Goal: Communication & Community: Answer question/provide support

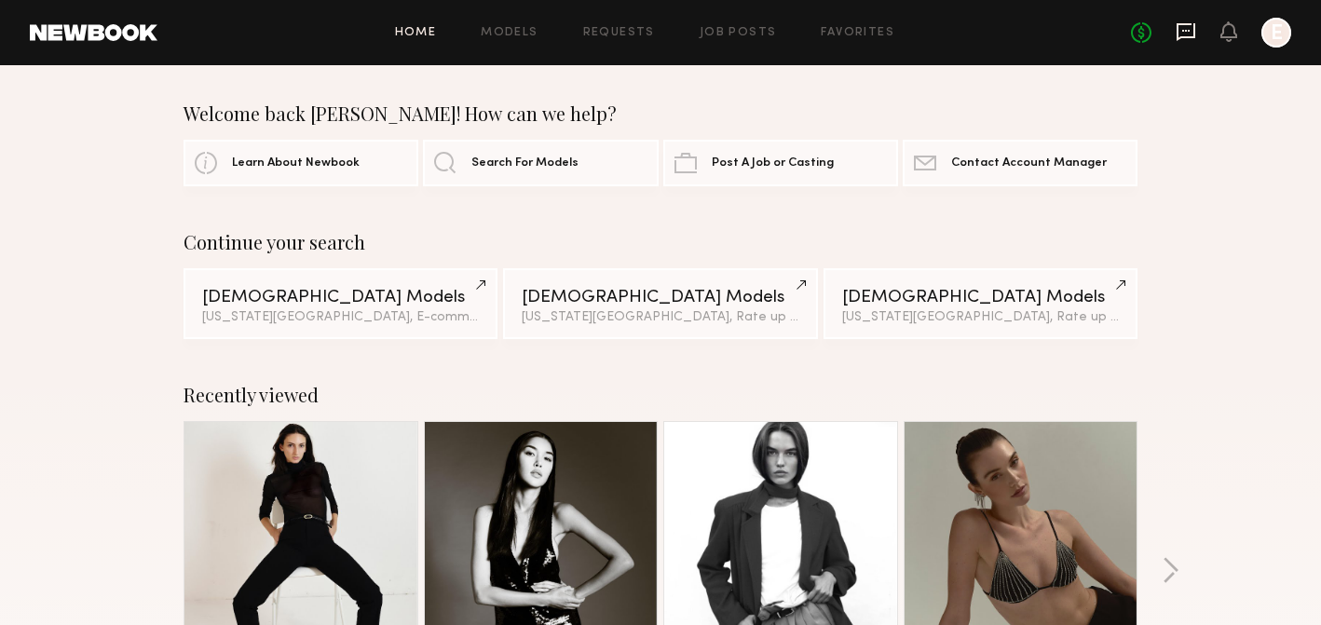
click at [1183, 33] on icon at bounding box center [1186, 31] width 20 height 20
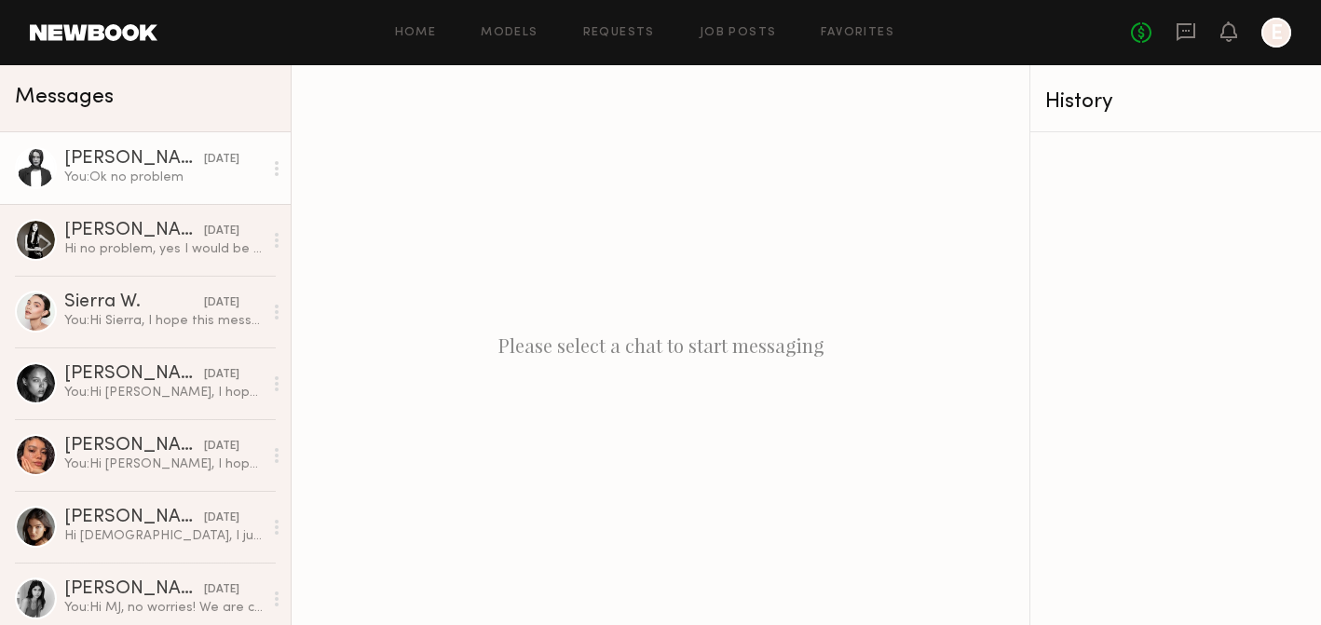
click at [204, 155] on div "[DATE]" at bounding box center [221, 160] width 35 height 18
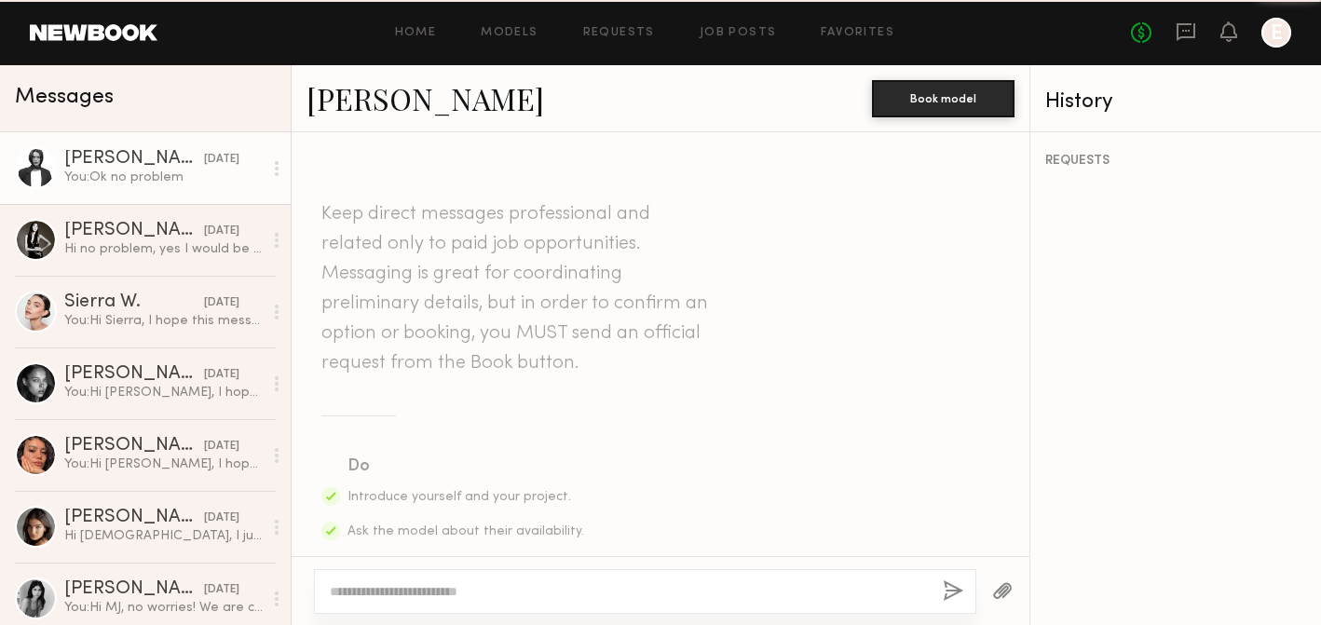
scroll to position [2144, 0]
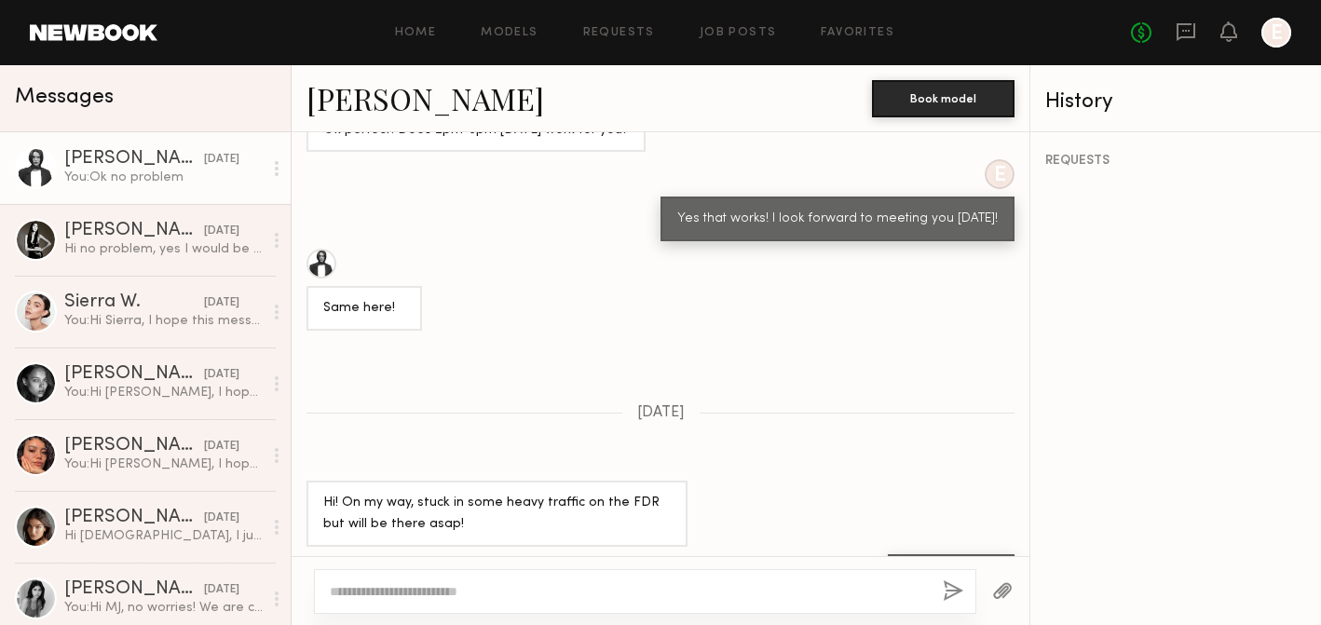
click at [393, 593] on textarea at bounding box center [629, 591] width 598 height 19
click at [506, 594] on textarea "**********" at bounding box center [629, 591] width 598 height 19
click at [521, 593] on textarea "**********" at bounding box center [629, 591] width 598 height 19
type textarea "**********"
click at [957, 585] on button "button" at bounding box center [953, 591] width 20 height 23
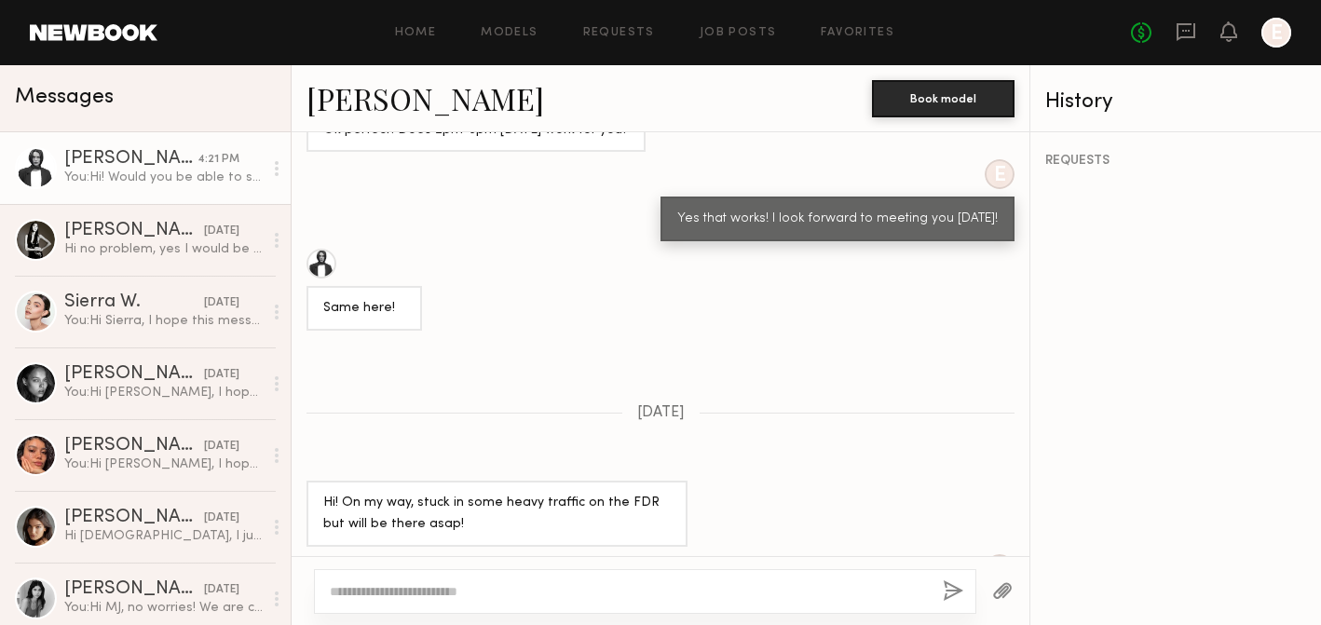
scroll to position [2537, 0]
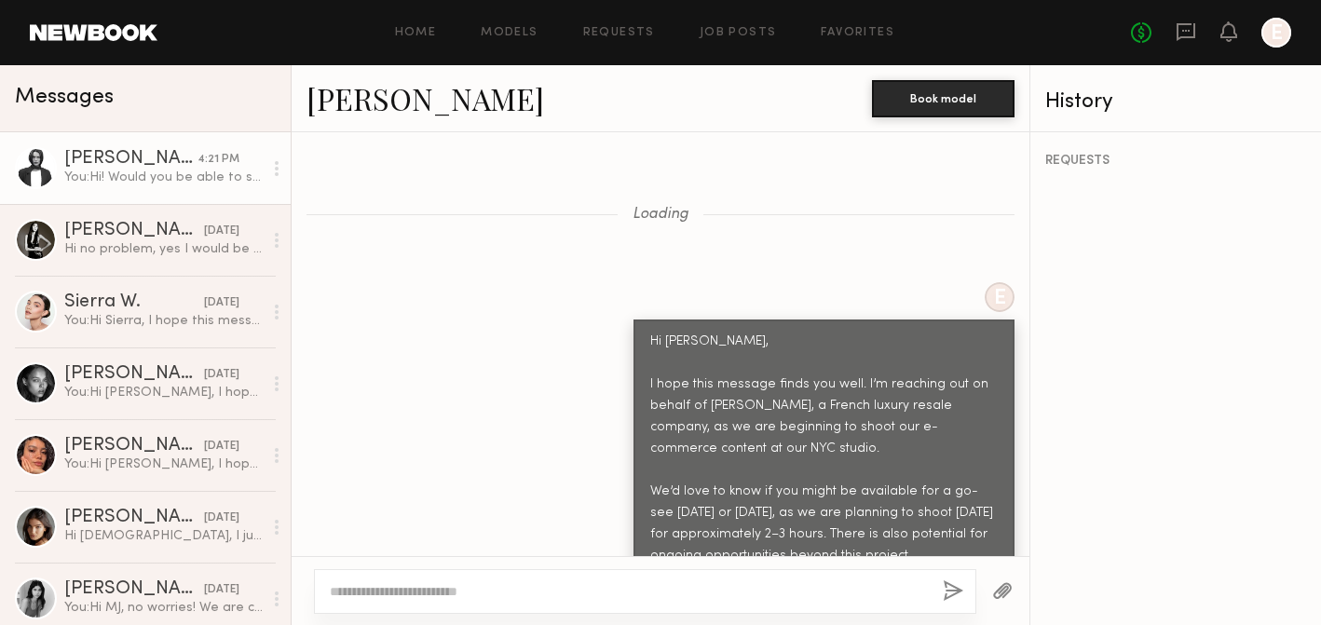
scroll to position [1665, 0]
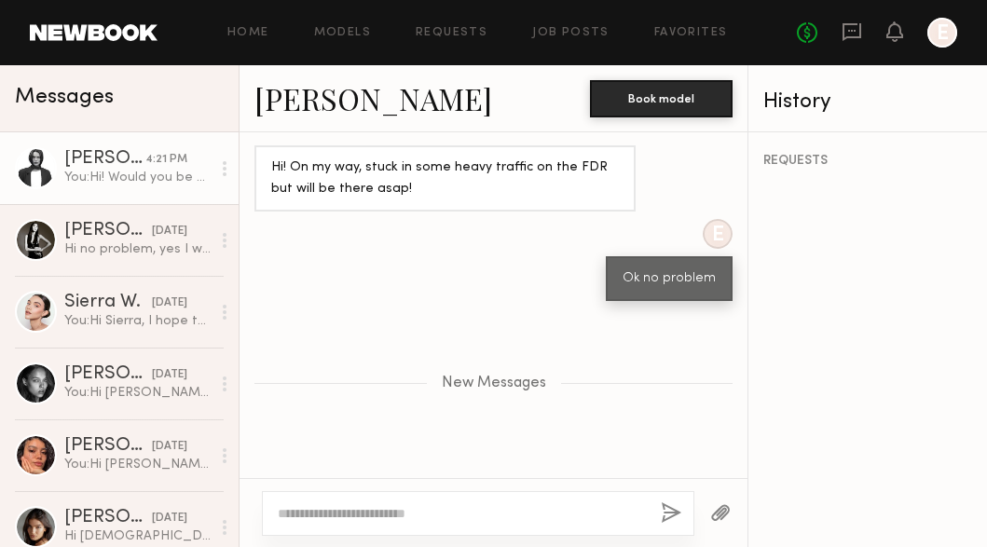
scroll to position [2615, 0]
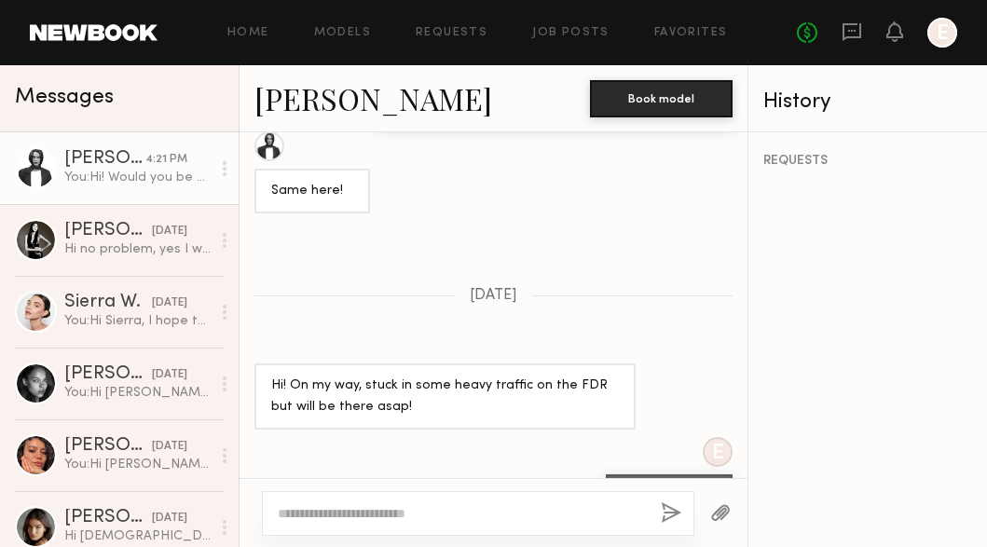
scroll to position [1743, 0]
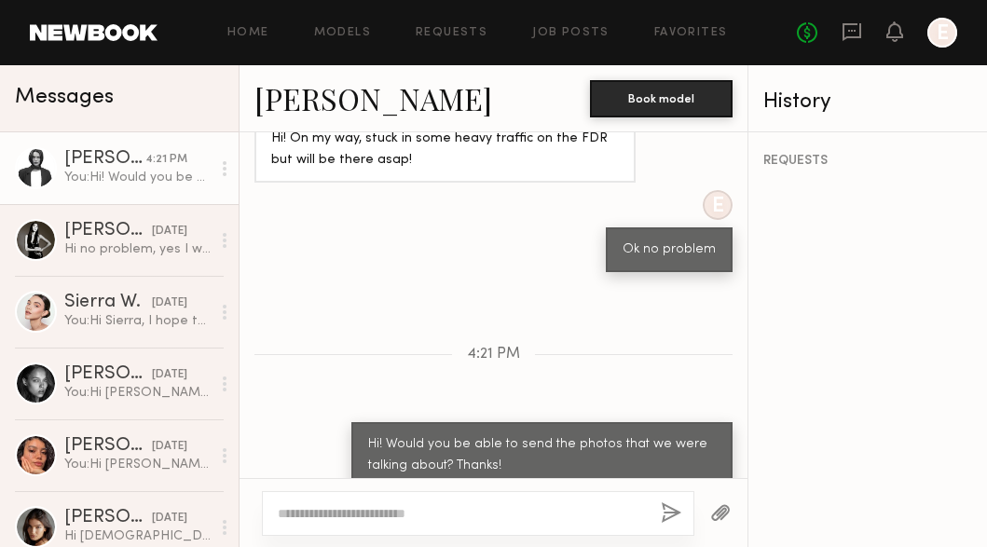
click at [129, 182] on div "You: Hi! Would you be able to send the photos that we were talking about? Thank…" at bounding box center [137, 178] width 146 height 18
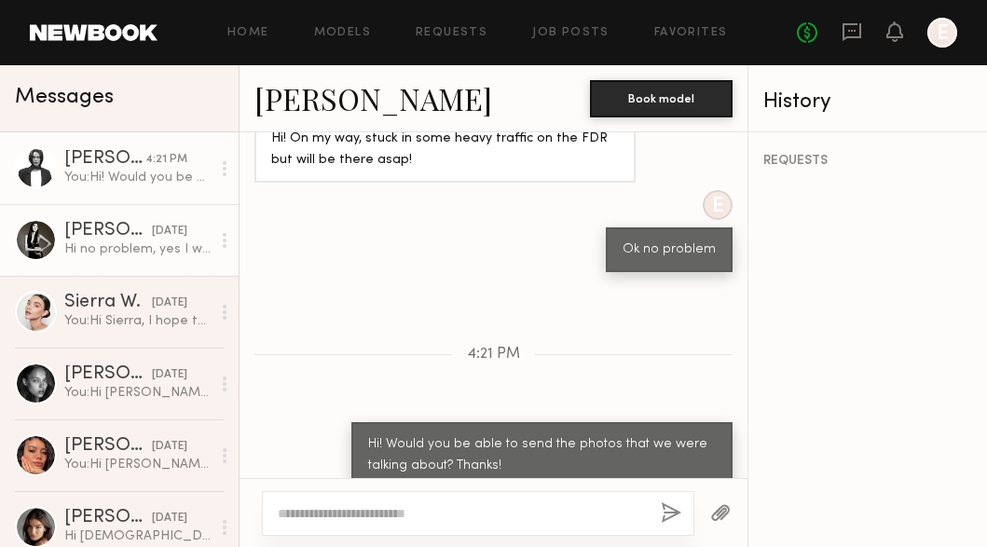
click at [142, 256] on div "Hi no problem, yes I would be available! My phone number is [PHONE_NUMBER] just…" at bounding box center [137, 249] width 146 height 18
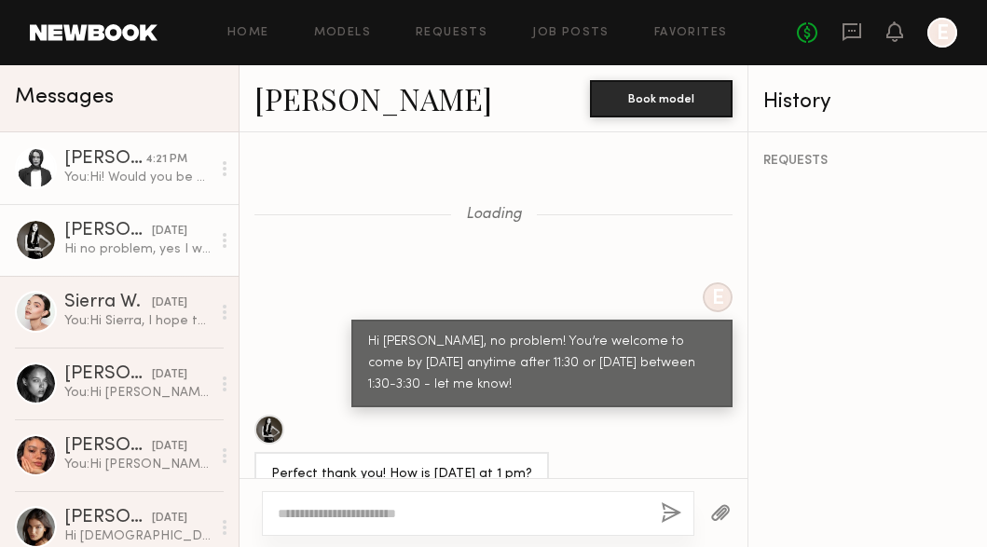
scroll to position [1518, 0]
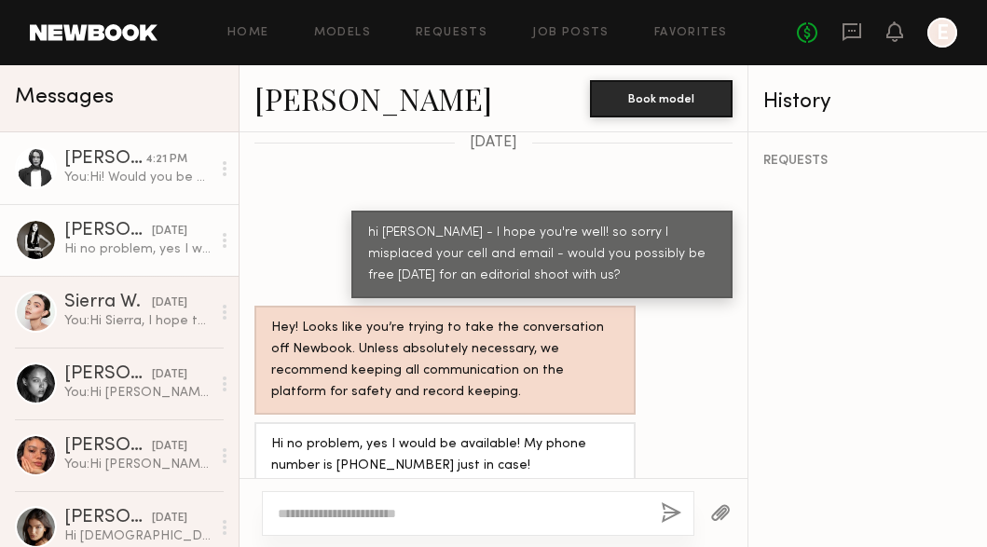
click at [145, 175] on div "You: Hi! Would you be able to send the photos that we were talking about? Thank…" at bounding box center [137, 178] width 146 height 18
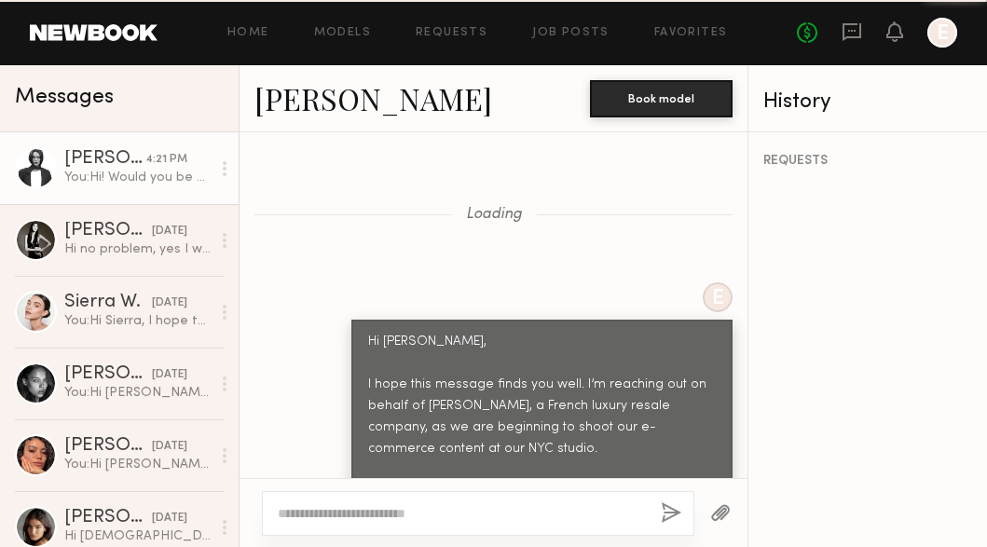
scroll to position [1743, 0]
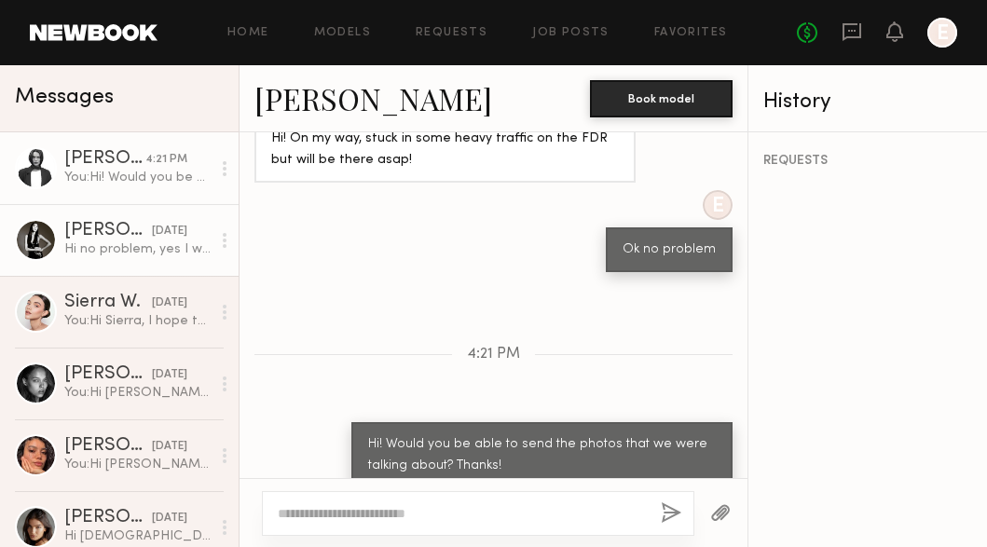
click at [74, 263] on link "[PERSON_NAME] [DATE] Hi no problem, yes I would be available! My phone number i…" at bounding box center [119, 240] width 238 height 72
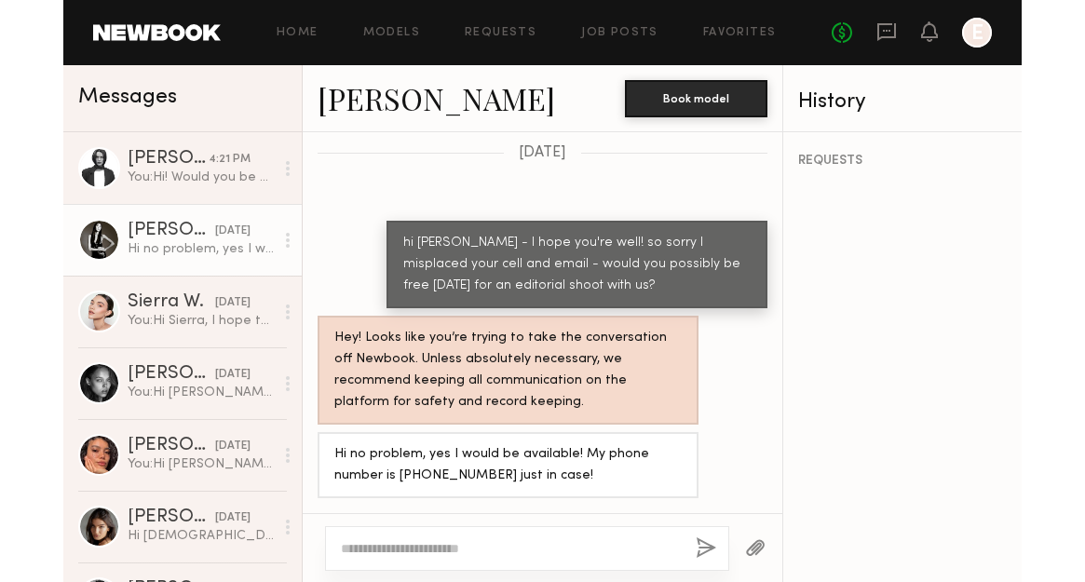
scroll to position [1483, 0]
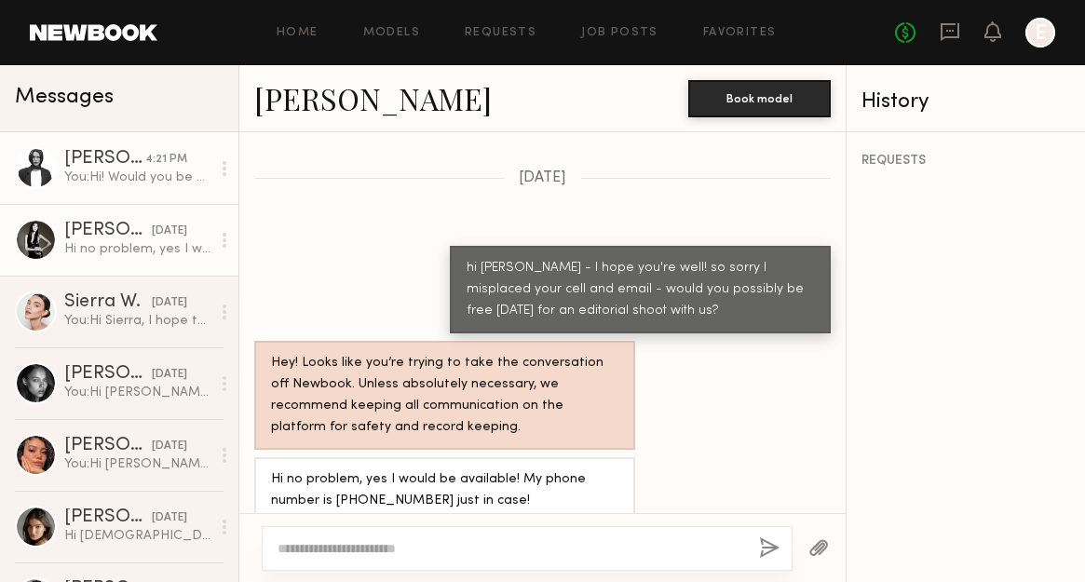
click at [129, 181] on div "You: Hi! Would you be able to send the photos that we were talking about? Thank…" at bounding box center [137, 178] width 146 height 18
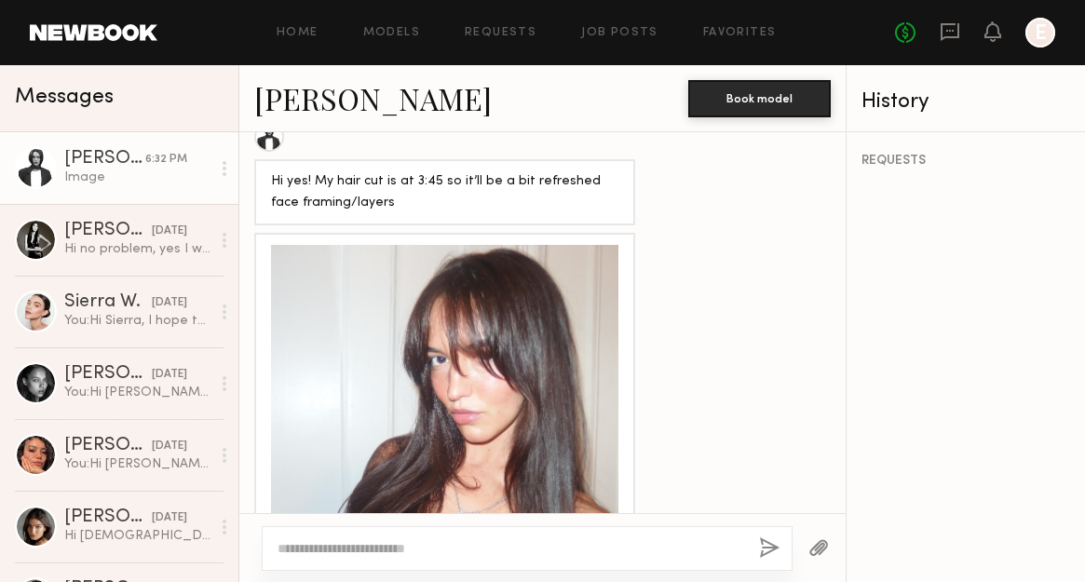
scroll to position [2338, 0]
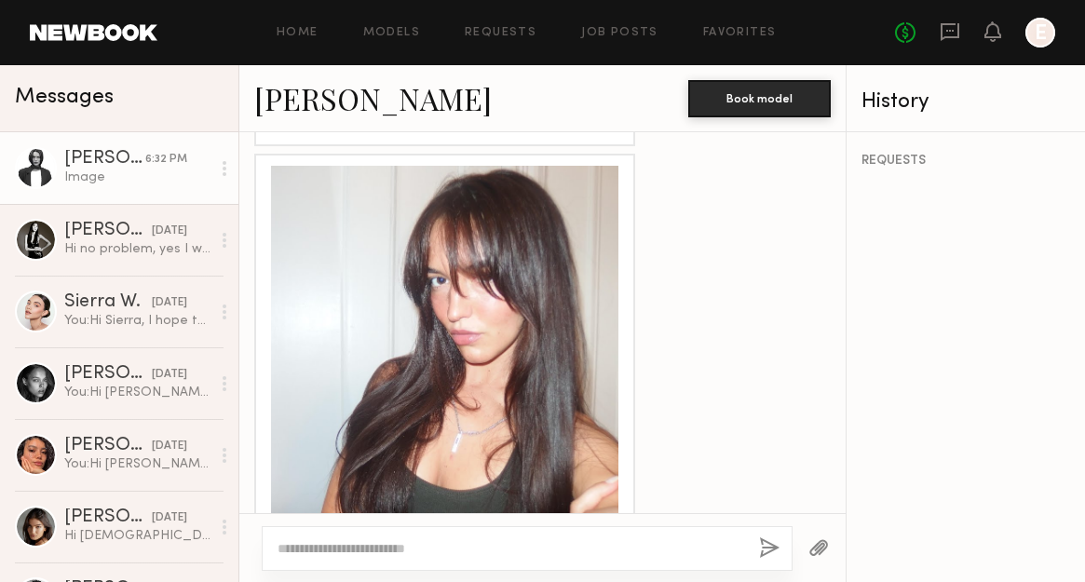
click at [519, 334] on div at bounding box center [444, 339] width 347 height 347
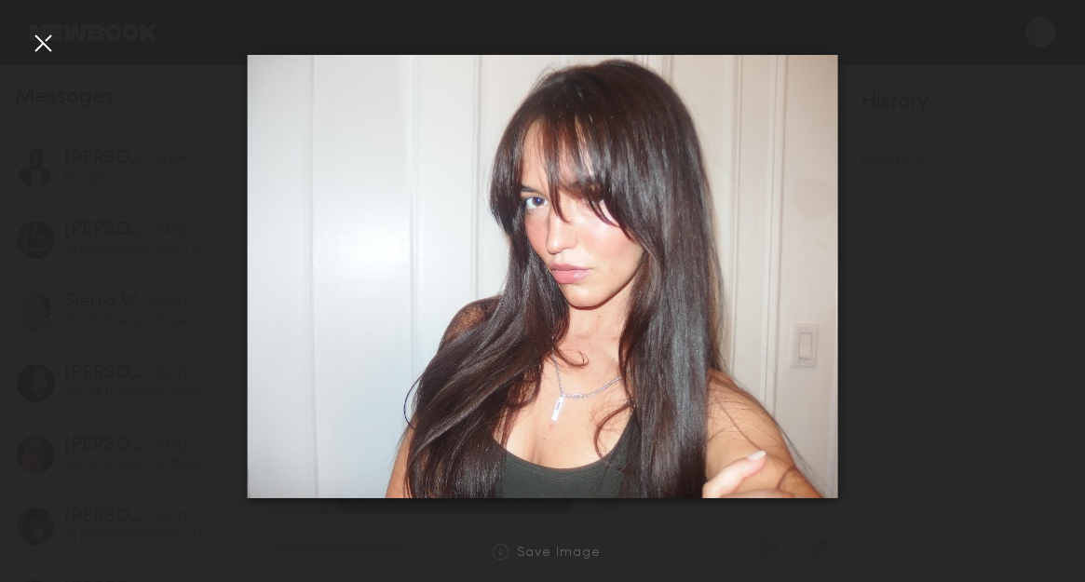
click at [51, 40] on div at bounding box center [43, 43] width 30 height 30
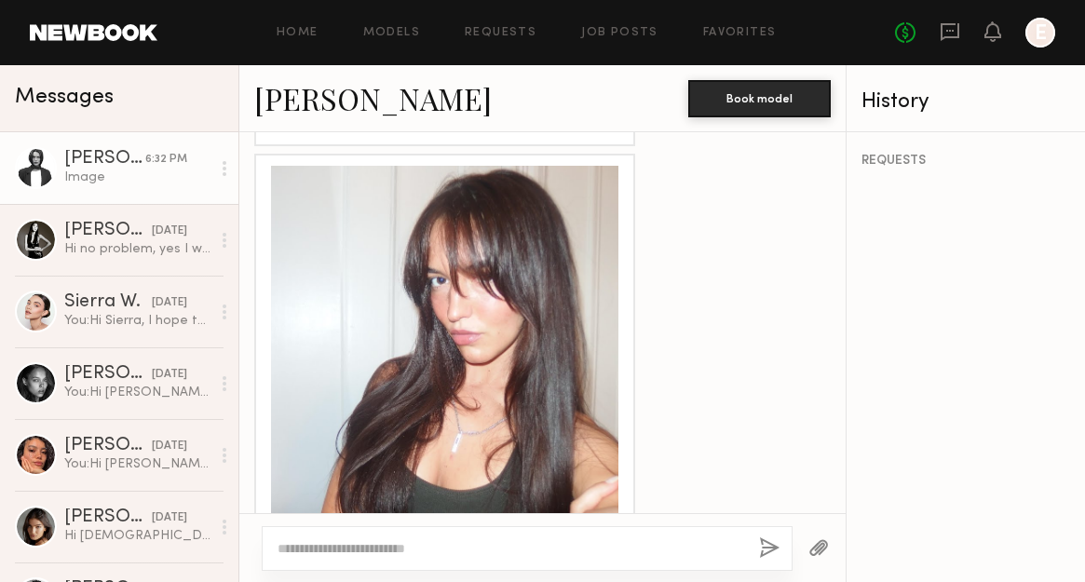
click at [571, 423] on div at bounding box center [444, 339] width 347 height 347
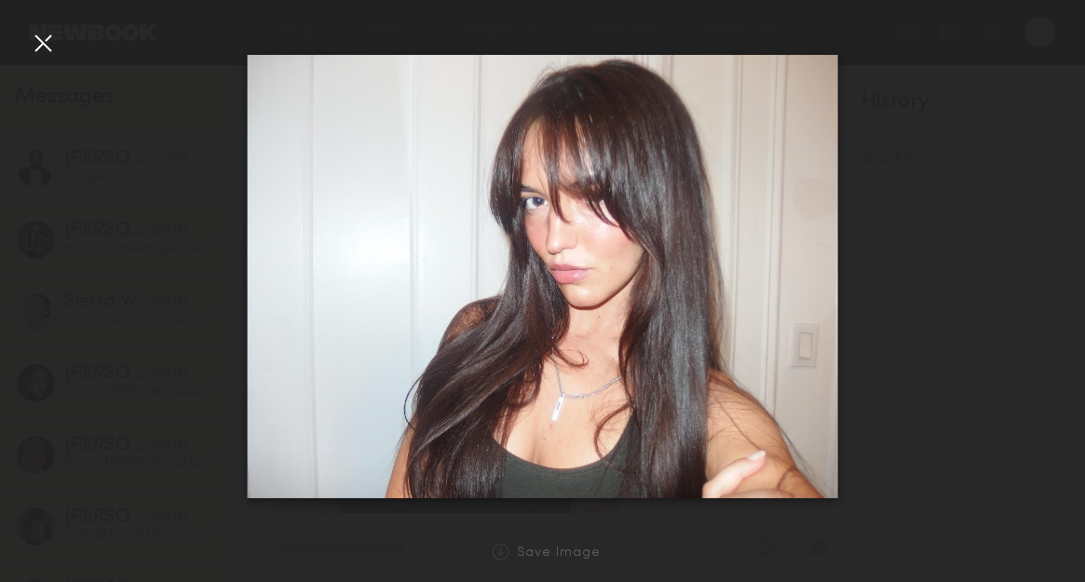
click at [49, 45] on div at bounding box center [43, 43] width 30 height 30
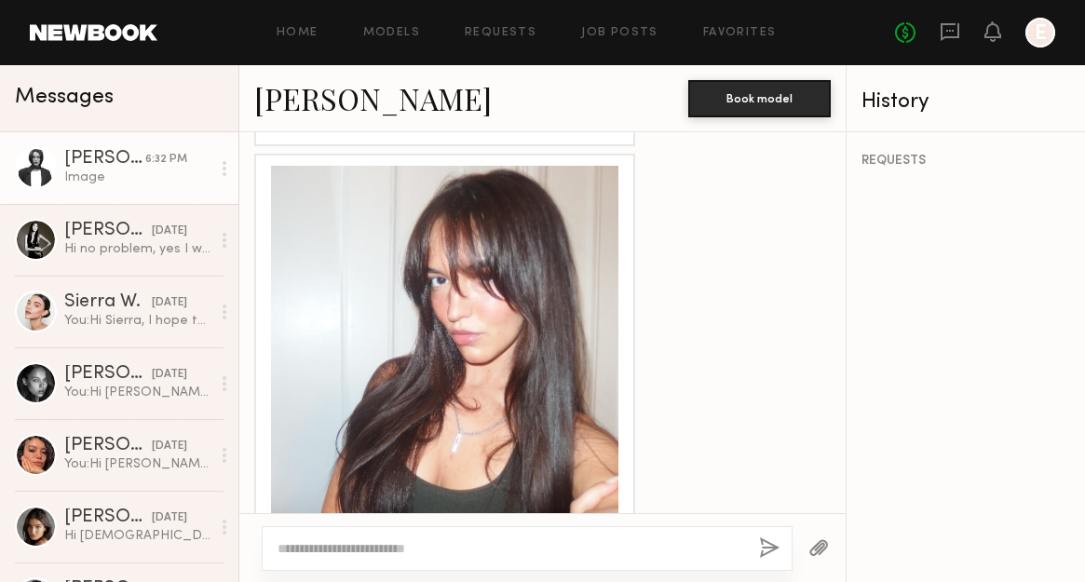
click at [440, 546] on textarea at bounding box center [511, 548] width 467 height 19
type textarea "*"
type textarea "**********"
click at [333, 546] on textarea "**********" at bounding box center [511, 548] width 467 height 19
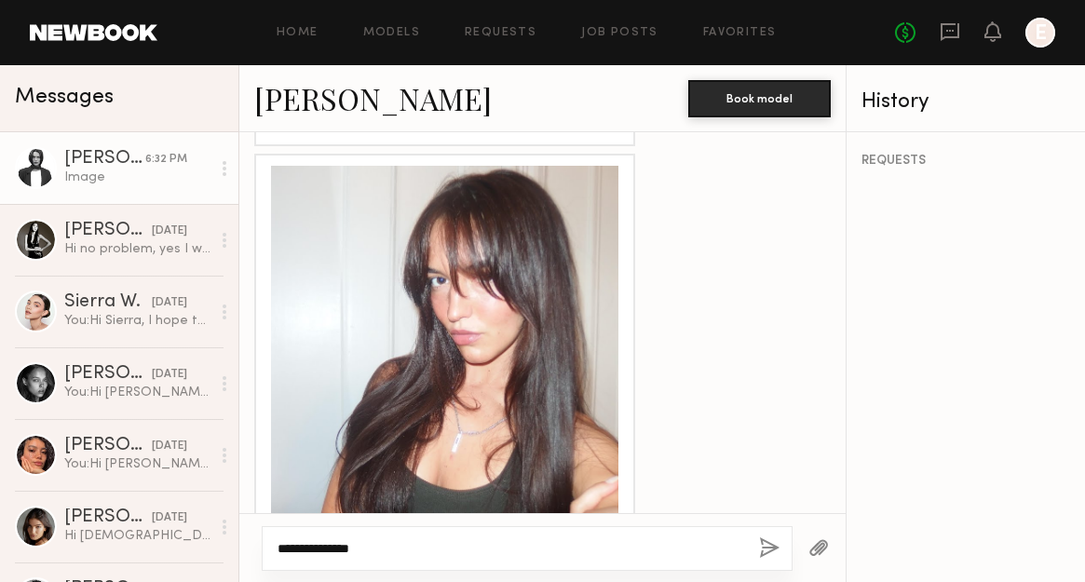
click at [333, 546] on textarea "**********" at bounding box center [511, 548] width 467 height 19
click at [948, 278] on div "REQUESTS" at bounding box center [966, 357] width 238 height 450
